Goal: Task Accomplishment & Management: Use online tool/utility

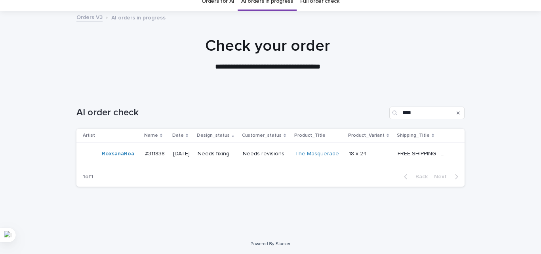
scroll to position [34, 0]
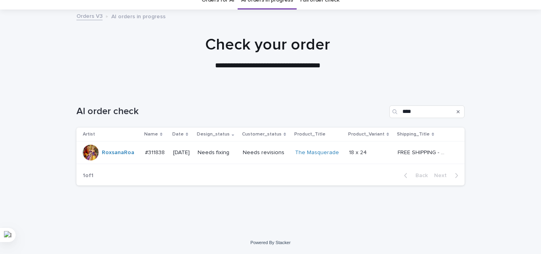
click at [230, 147] on div "Needs fixing" at bounding box center [217, 152] width 39 height 13
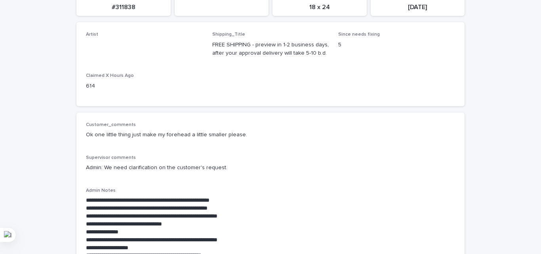
scroll to position [158, 0]
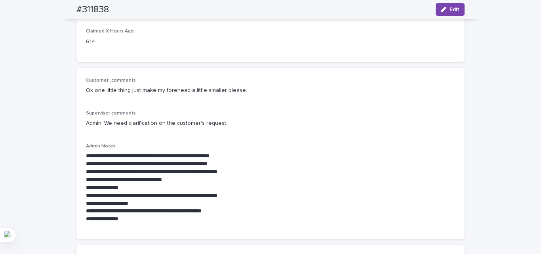
click at [332, 84] on div "Customer_comments Ok one little thing just make my forehead a little smaller pl…" at bounding box center [270, 89] width 369 height 23
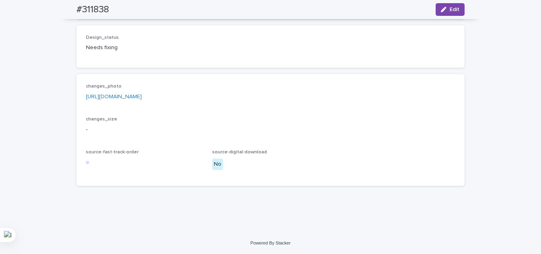
scroll to position [629, 0]
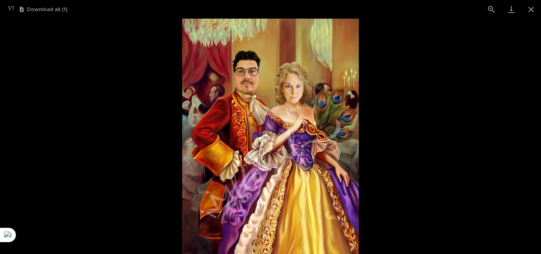
click at [117, 80] on picture at bounding box center [270, 136] width 541 height 235
click at [118, 80] on picture at bounding box center [270, 136] width 541 height 235
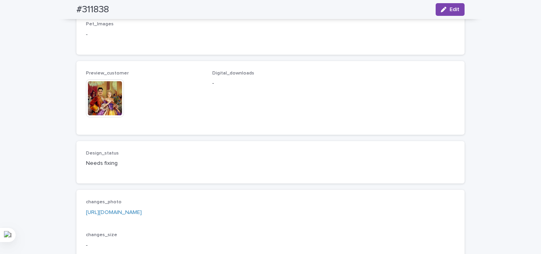
scroll to position [669, 0]
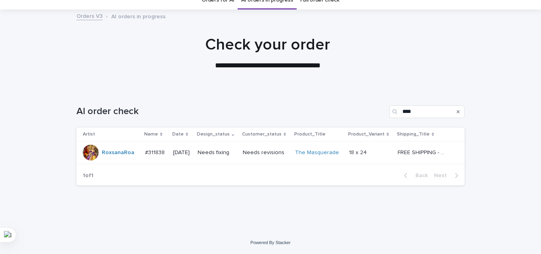
scroll to position [25, 0]
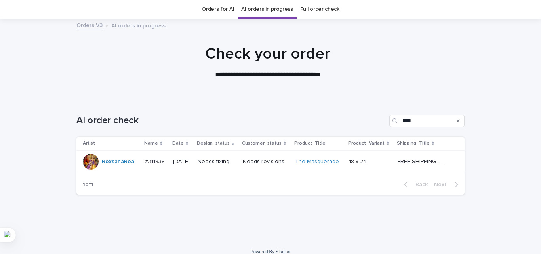
drag, startPoint x: 427, startPoint y: 70, endPoint x: 431, endPoint y: 74, distance: 5.0
click at [431, 74] on div "**********" at bounding box center [268, 62] width 396 height 36
